Goal: Information Seeking & Learning: Learn about a topic

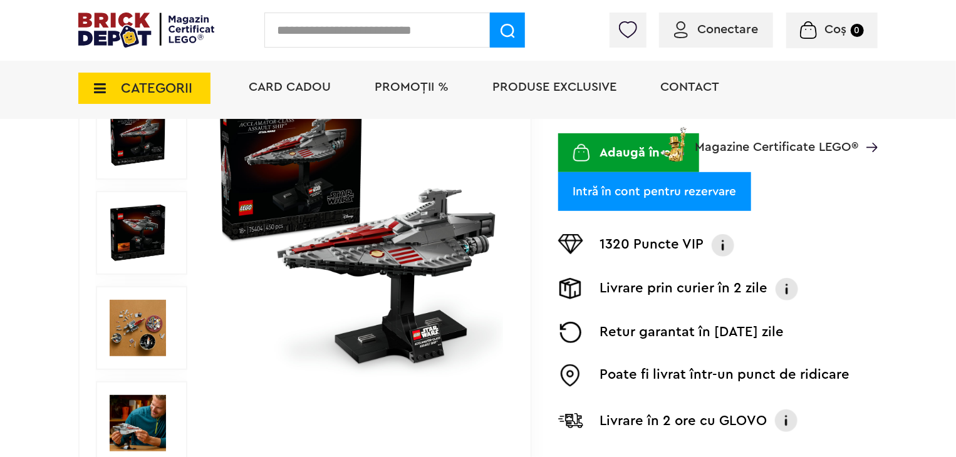
scroll to position [313, 0]
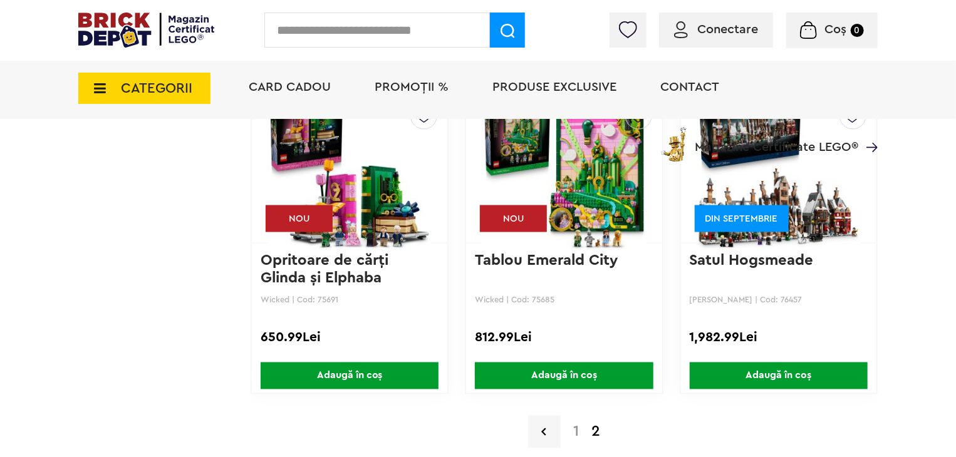
scroll to position [8097, 0]
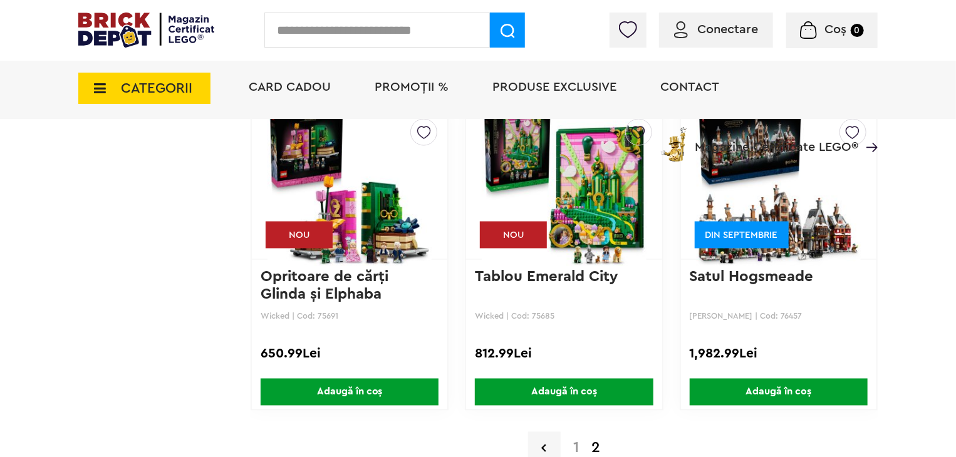
click at [574, 441] on link "1" at bounding box center [576, 448] width 18 height 15
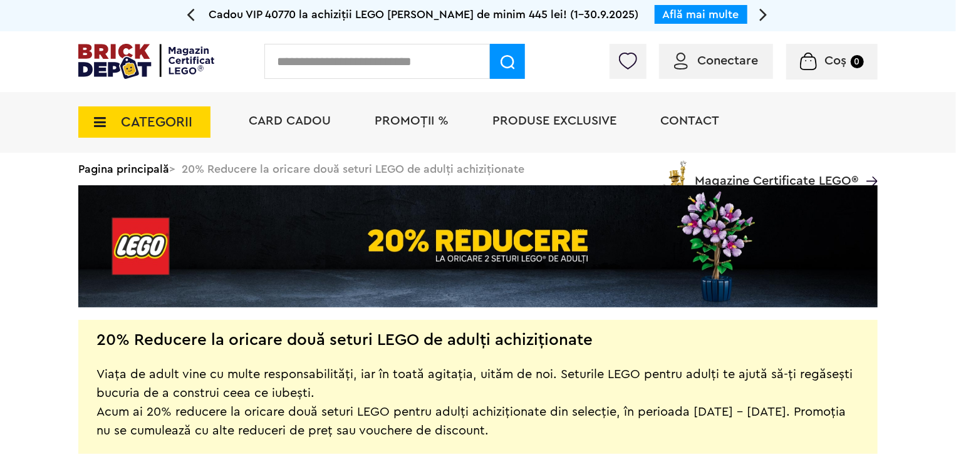
click at [405, 122] on span "PROMOȚII %" at bounding box center [412, 121] width 74 height 13
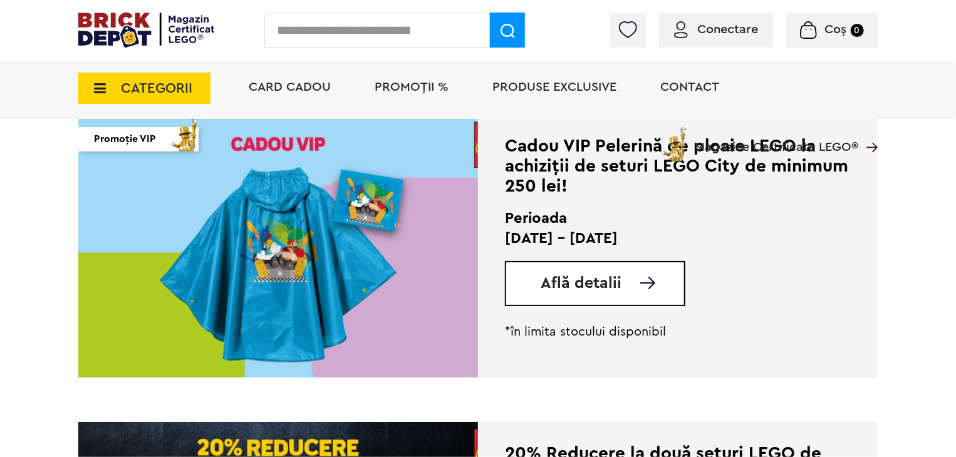
scroll to position [313, 0]
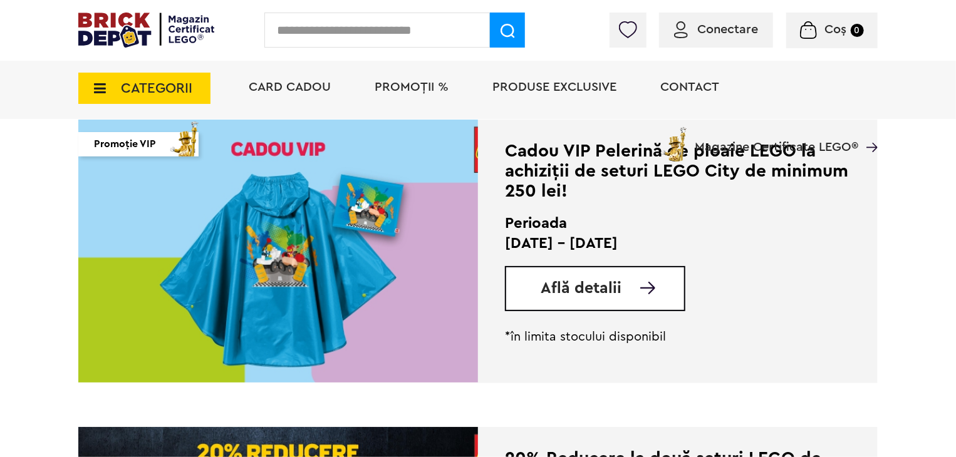
click at [582, 284] on span "Află detalii" at bounding box center [581, 289] width 81 height 16
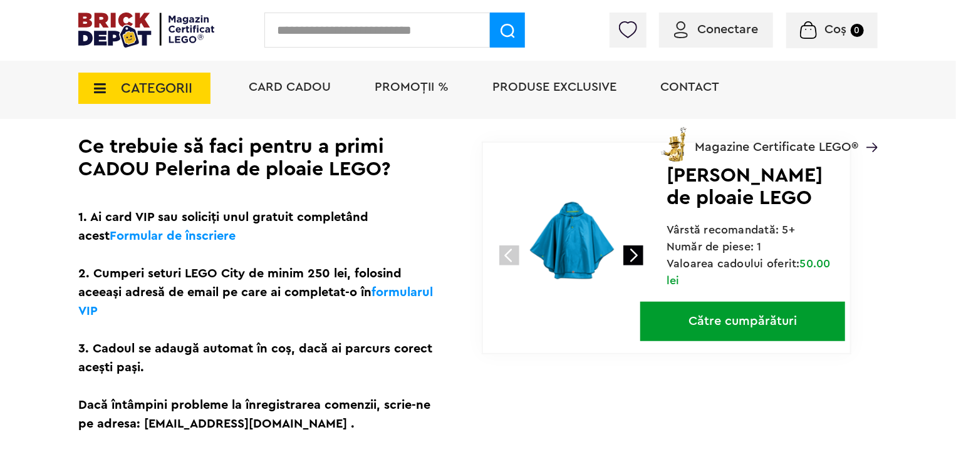
scroll to position [297, 0]
